Goal: Use online tool/utility: Utilize a website feature to perform a specific function

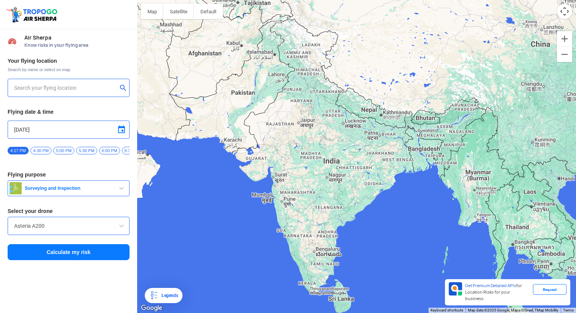
type input "[STREET_ADDRESS]"
click at [120, 85] on img at bounding box center [124, 88] width 8 height 8
click at [85, 85] on input "text" at bounding box center [65, 87] width 103 height 9
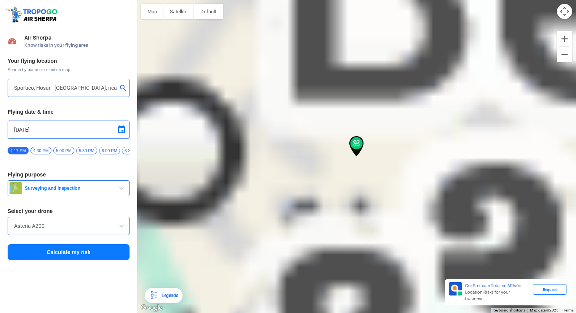
type input "Patitganahalli, [GEOGRAPHIC_DATA], [GEOGRAPHIC_DATA]"
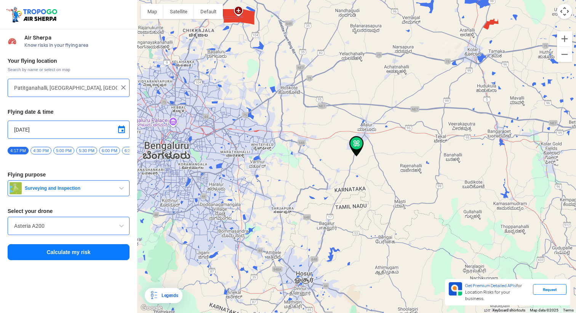
click at [124, 192] on span "button" at bounding box center [121, 188] width 9 height 9
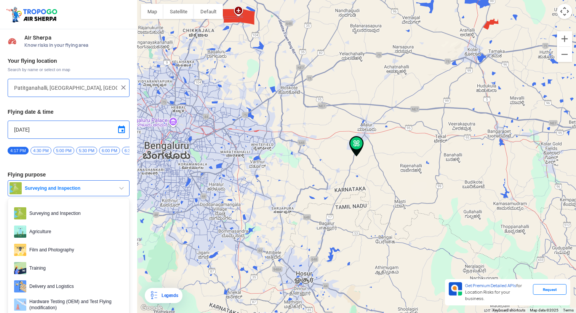
click at [124, 192] on span "button" at bounding box center [121, 188] width 9 height 9
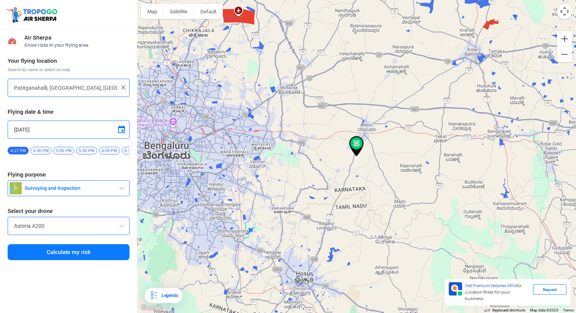
click at [86, 230] on input "Asteria A200" at bounding box center [68, 226] width 109 height 9
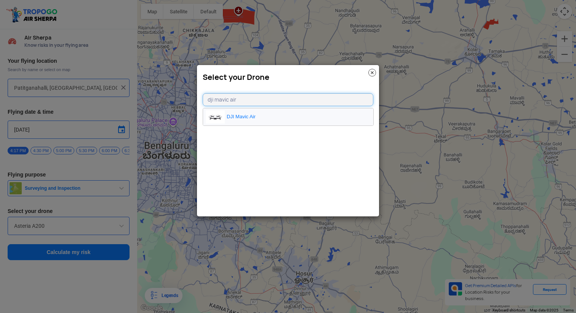
type input "dji mavic air"
click at [258, 121] on li "DJI Mavic Air" at bounding box center [288, 117] width 170 height 17
type input "DJI Mavic Air"
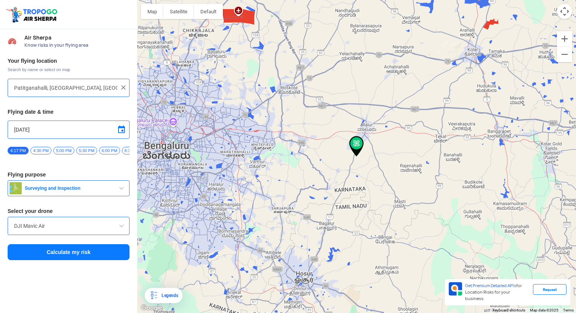
click at [122, 125] on div "[DATE]" at bounding box center [69, 130] width 122 height 18
click at [122, 128] on span at bounding box center [121, 129] width 9 height 9
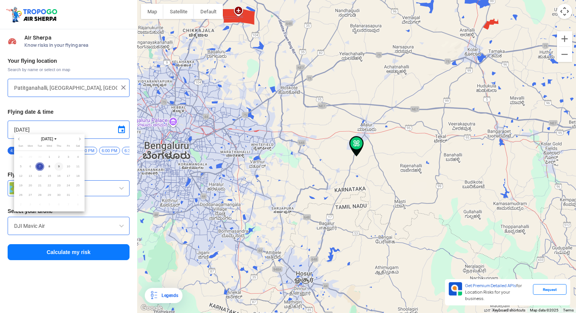
click at [59, 167] on span "9" at bounding box center [58, 167] width 9 height 9
type input "[DATE]"
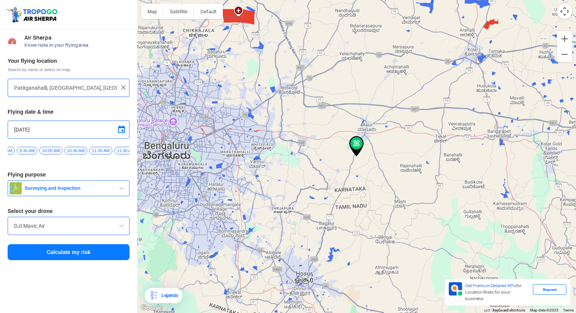
scroll to position [0, 427]
click at [110, 150] on span "11:00 AM" at bounding box center [98, 151] width 23 height 8
click at [80, 251] on button "Calculate my risk" at bounding box center [69, 252] width 122 height 16
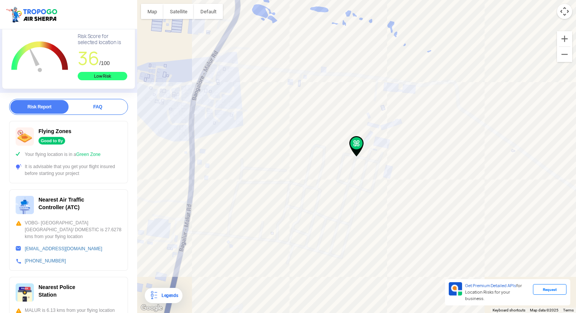
scroll to position [0, 0]
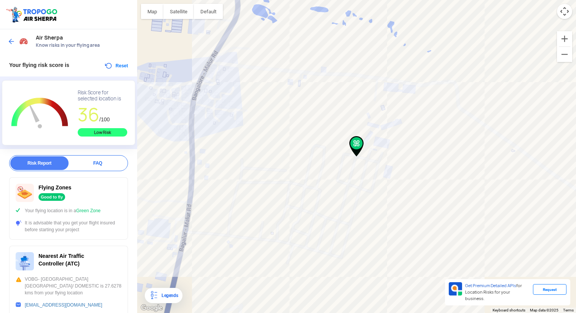
click at [13, 39] on img at bounding box center [12, 42] width 8 height 8
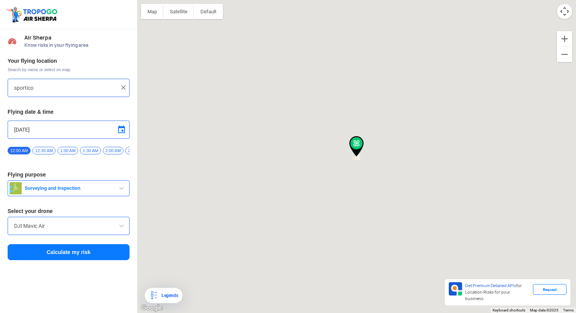
type input "Patitganahalli, [GEOGRAPHIC_DATA], [GEOGRAPHIC_DATA]"
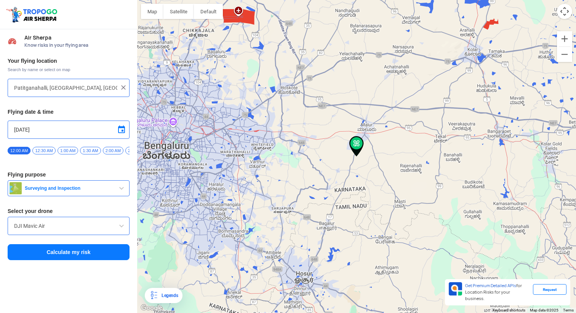
click at [122, 86] on img at bounding box center [124, 88] width 8 height 8
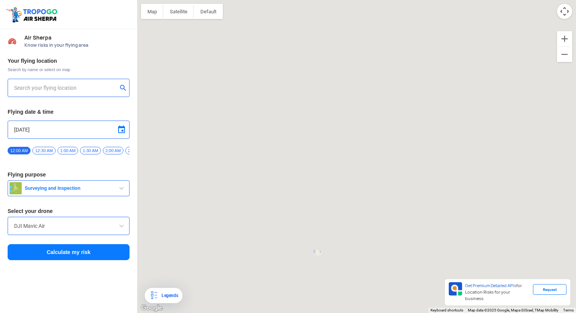
click at [101, 86] on input "text" at bounding box center [65, 87] width 103 height 9
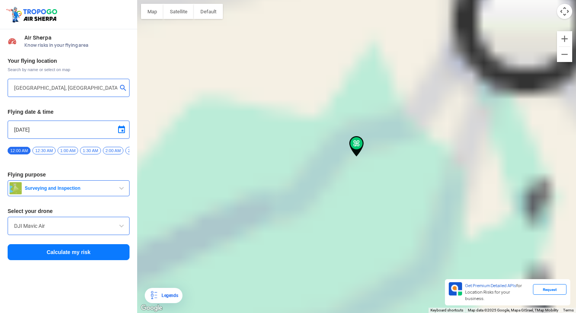
type input "6360979133 Kumudan Mohalla, [GEOGRAPHIC_DATA], [GEOGRAPHIC_DATA], [GEOGRAPHIC_D…"
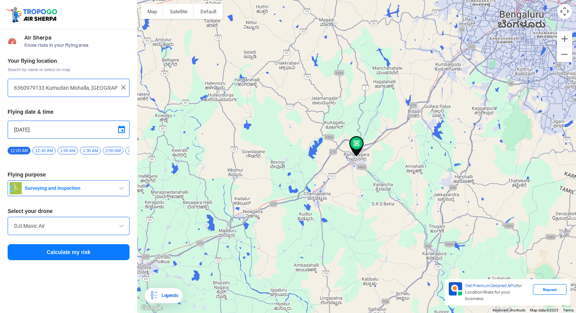
click at [57, 257] on button "Calculate my risk" at bounding box center [69, 252] width 122 height 16
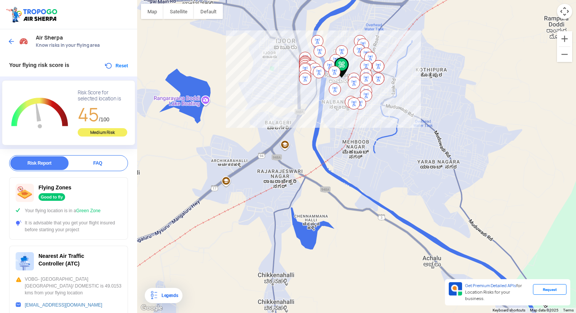
drag, startPoint x: 356, startPoint y: 227, endPoint x: 350, endPoint y: 134, distance: 93.1
click at [350, 134] on div at bounding box center [356, 156] width 439 height 313
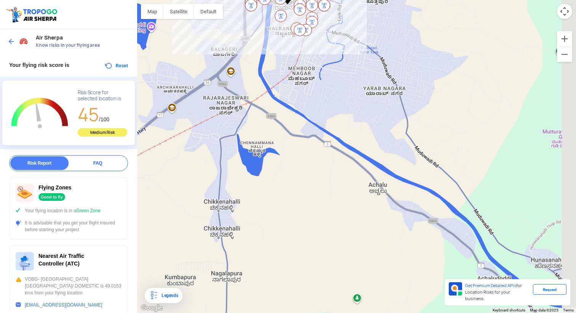
drag, startPoint x: 368, startPoint y: 193, endPoint x: 311, endPoint y: 118, distance: 93.7
click at [311, 118] on div at bounding box center [356, 156] width 439 height 313
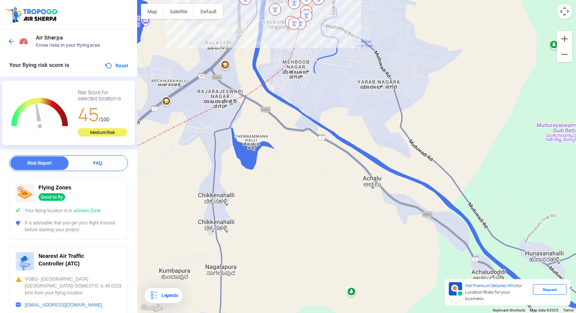
click at [8, 42] on img at bounding box center [12, 42] width 8 height 8
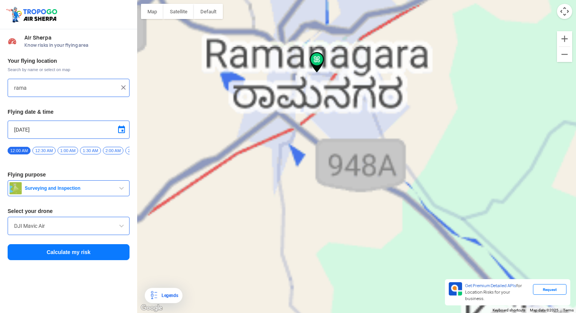
type input "6360979133 Kumudan Mohalla, [GEOGRAPHIC_DATA], [GEOGRAPHIC_DATA], [GEOGRAPHIC_D…"
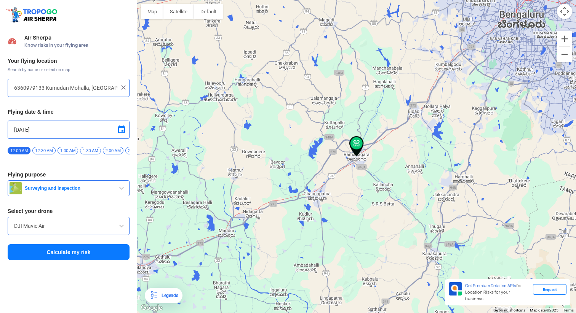
click at [125, 85] on img at bounding box center [124, 88] width 8 height 8
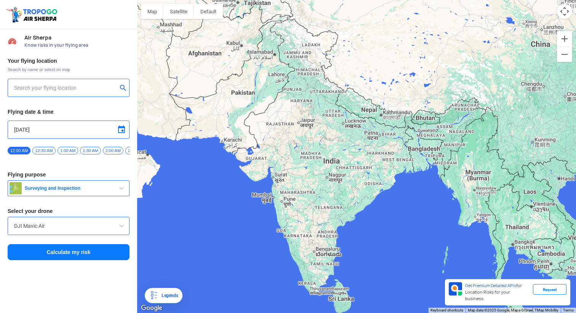
click at [105, 85] on input "text" at bounding box center [65, 87] width 103 height 9
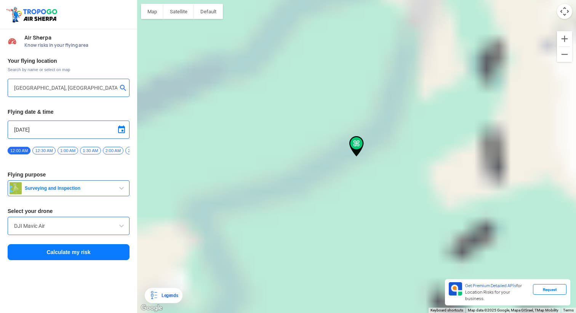
type input "[GEOGRAPHIC_DATA], [GEOGRAPHIC_DATA] 562117, [GEOGRAPHIC_DATA]"
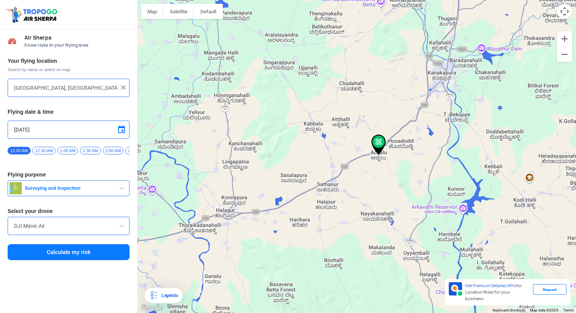
click at [89, 254] on button "Calculate my risk" at bounding box center [69, 252] width 122 height 16
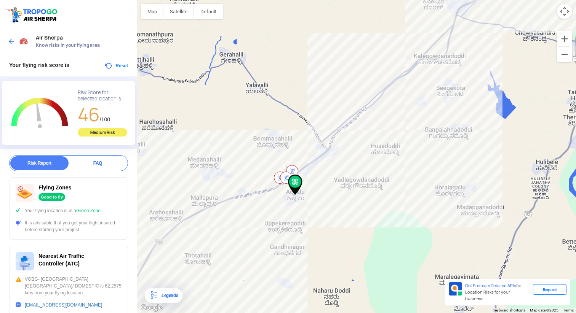
click at [12, 41] on img at bounding box center [12, 42] width 8 height 8
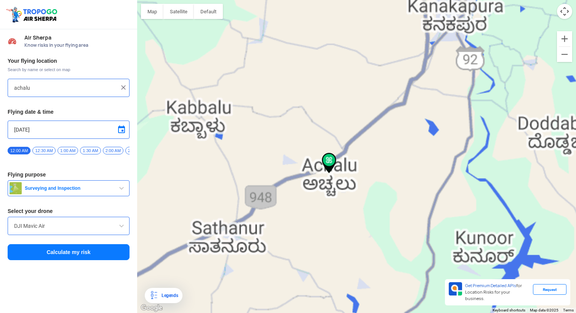
type input "[GEOGRAPHIC_DATA], [GEOGRAPHIC_DATA] 562117, [GEOGRAPHIC_DATA]"
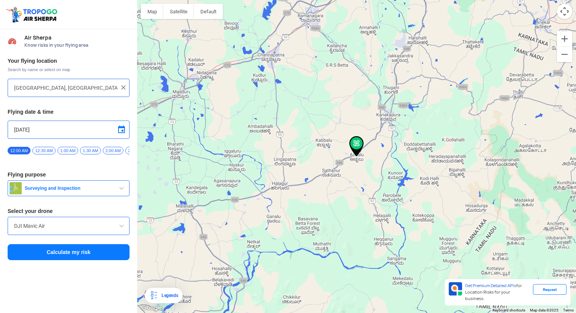
drag, startPoint x: 310, startPoint y: 88, endPoint x: 237, endPoint y: 141, distance: 89.6
click at [239, 140] on div at bounding box center [356, 156] width 439 height 313
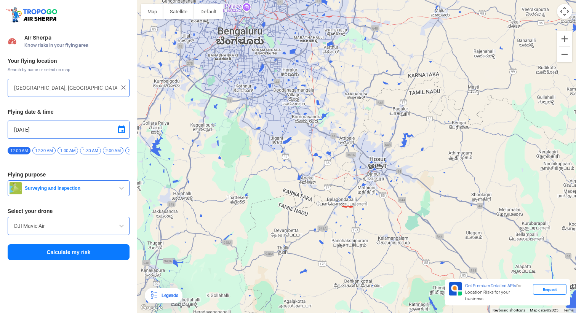
drag, startPoint x: 237, startPoint y: 141, endPoint x: 172, endPoint y: 165, distance: 68.9
click at [175, 165] on div at bounding box center [356, 156] width 439 height 313
